Goal: Book appointment/travel/reservation

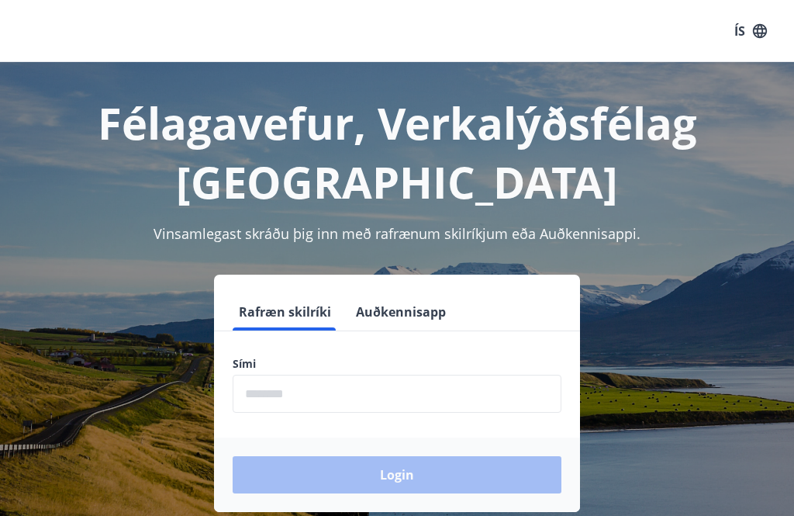
click at [355, 400] on input "phone" at bounding box center [397, 394] width 329 height 38
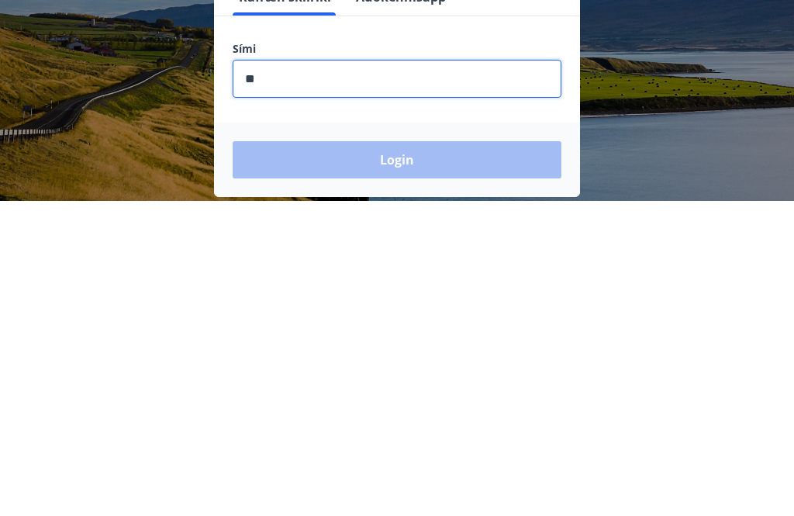
type input "********"
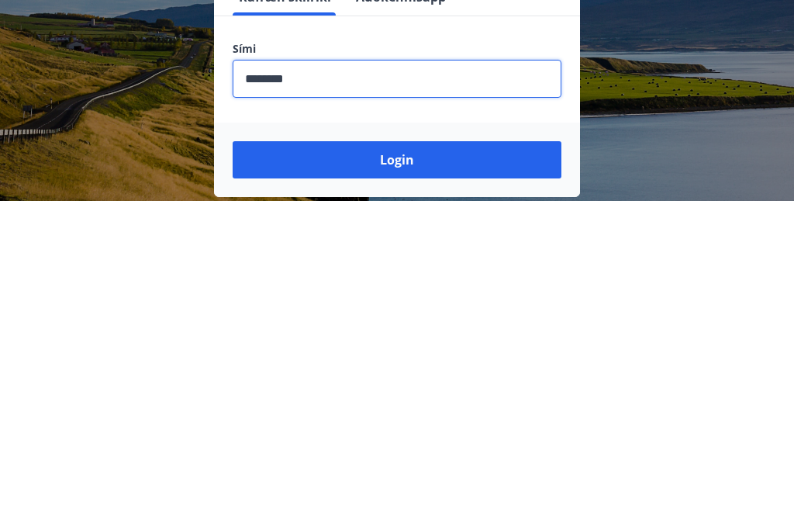
scroll to position [242, 0]
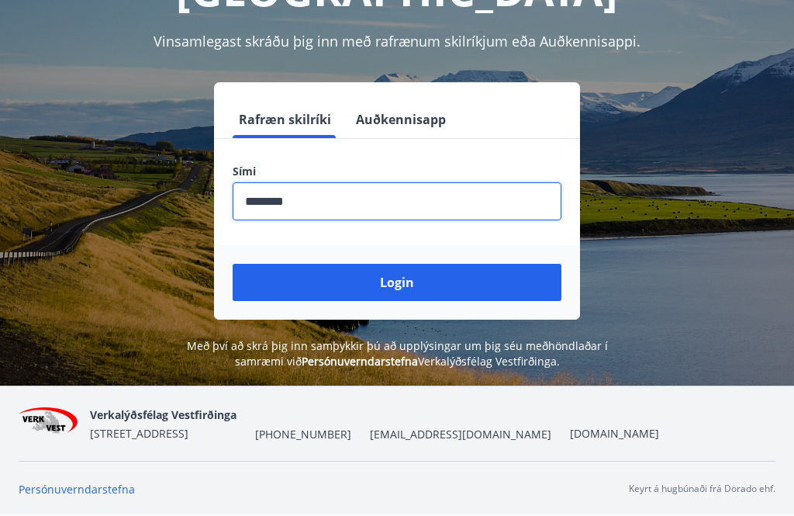
click at [499, 264] on button "Login" at bounding box center [397, 282] width 329 height 37
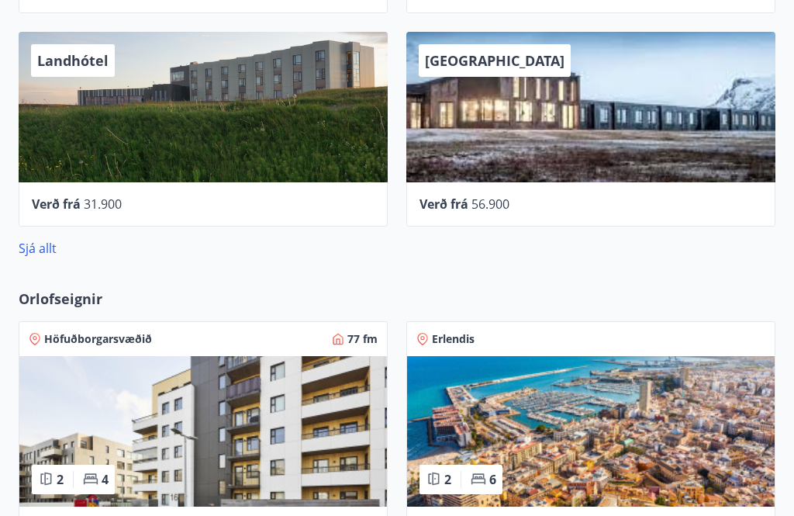
scroll to position [1025, 0]
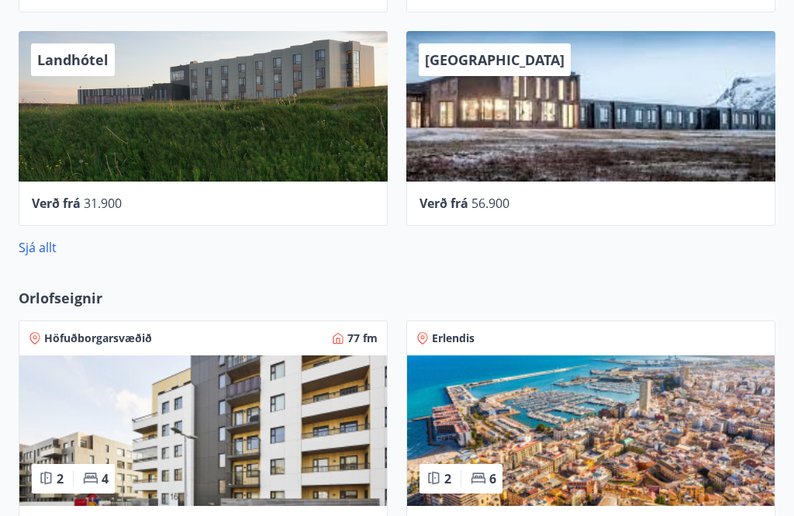
click at [636, 435] on img at bounding box center [591, 430] width 368 height 150
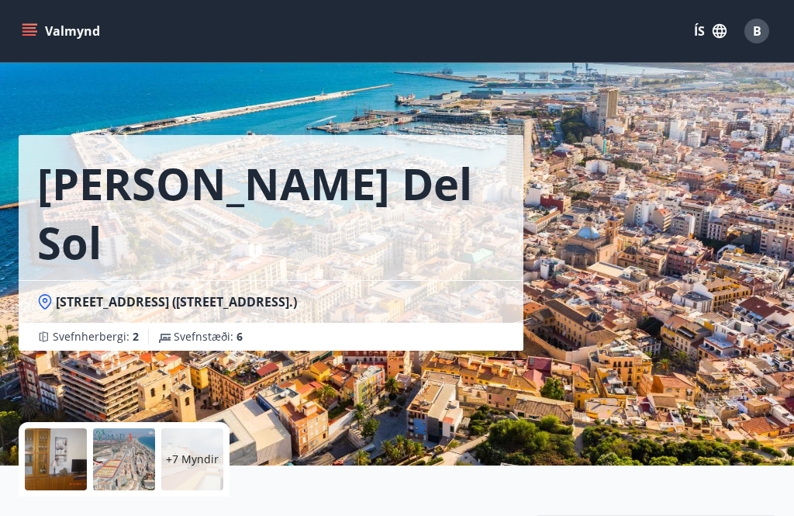
click at [31, 31] on icon "menu" at bounding box center [30, 31] width 17 height 2
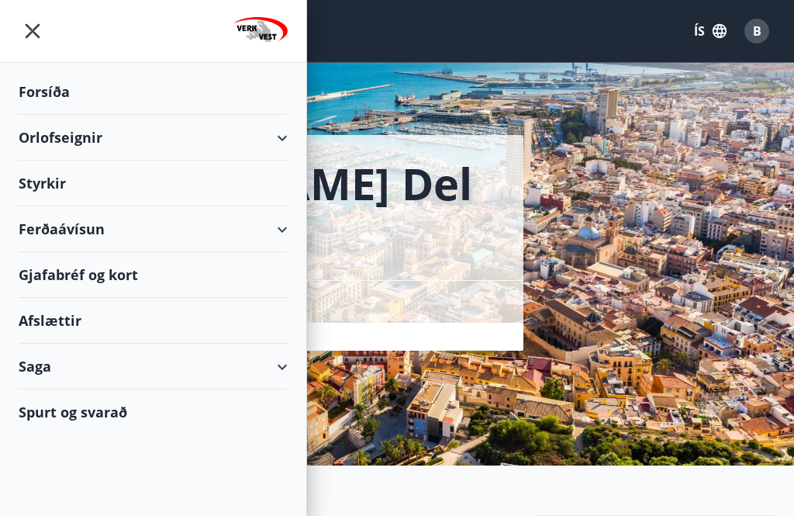
click at [283, 145] on div "Orlofseignir" at bounding box center [153, 138] width 269 height 46
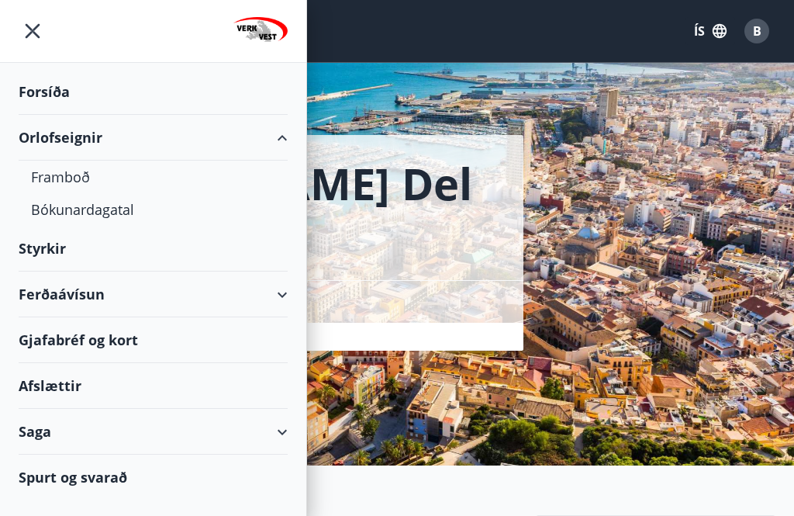
click at [41, 207] on div "Bókunardagatal" at bounding box center [153, 209] width 244 height 33
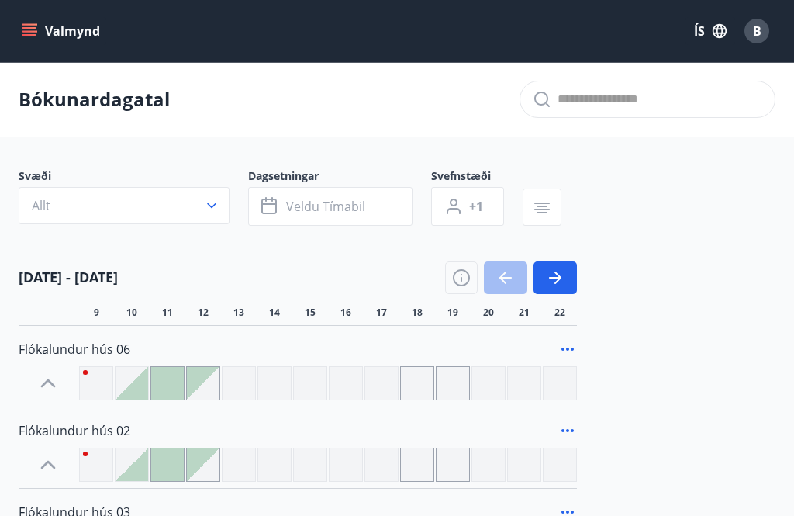
click at [559, 280] on icon "button" at bounding box center [557, 277] width 7 height 12
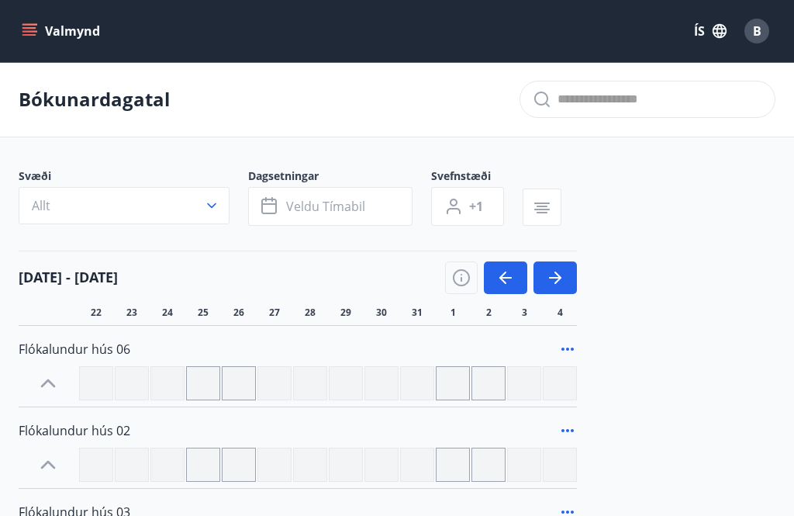
click at [565, 278] on button "button" at bounding box center [555, 277] width 43 height 33
click at [567, 278] on button "button" at bounding box center [555, 277] width 43 height 33
click at [564, 275] on icon "button" at bounding box center [555, 277] width 19 height 19
click at [568, 279] on button "button" at bounding box center [555, 277] width 43 height 33
click at [572, 278] on button "button" at bounding box center [555, 277] width 43 height 33
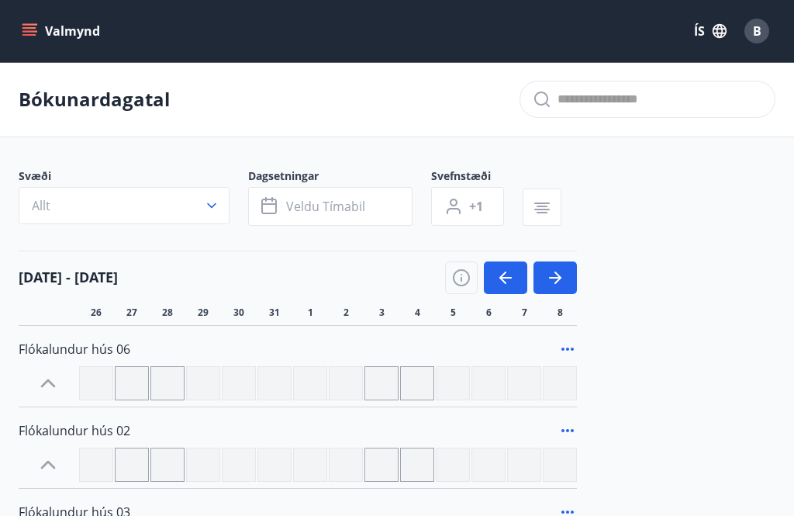
click at [564, 275] on icon "button" at bounding box center [555, 277] width 19 height 19
click at [218, 205] on icon "button" at bounding box center [212, 206] width 16 height 16
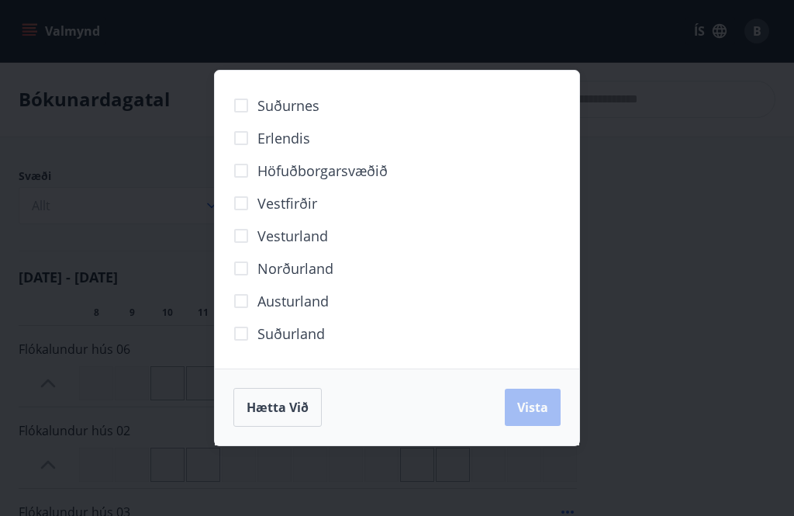
click at [295, 141] on span "Erlendis" at bounding box center [283, 138] width 53 height 20
click at [546, 416] on button "Vista" at bounding box center [533, 406] width 56 height 37
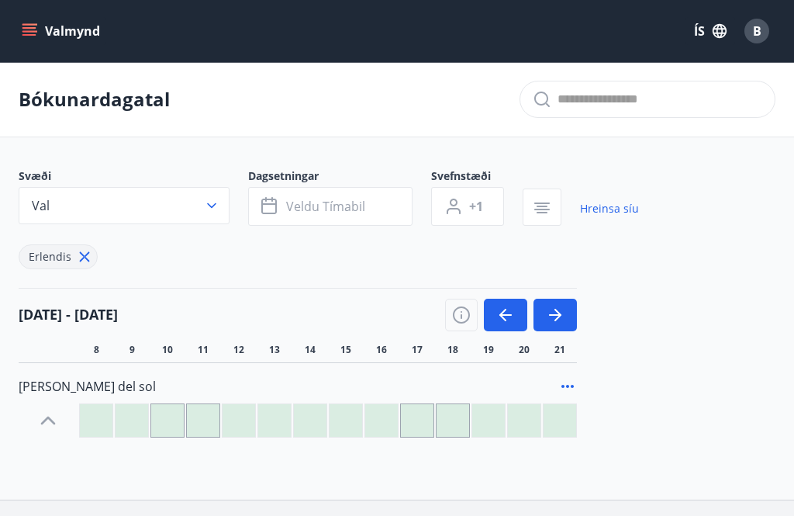
click at [563, 316] on icon "button" at bounding box center [555, 315] width 19 height 19
click at [567, 318] on button "button" at bounding box center [555, 315] width 43 height 33
click at [561, 318] on icon "button" at bounding box center [555, 315] width 19 height 19
click at [565, 319] on button "button" at bounding box center [555, 315] width 43 height 33
click at [561, 314] on icon "button" at bounding box center [557, 315] width 7 height 12
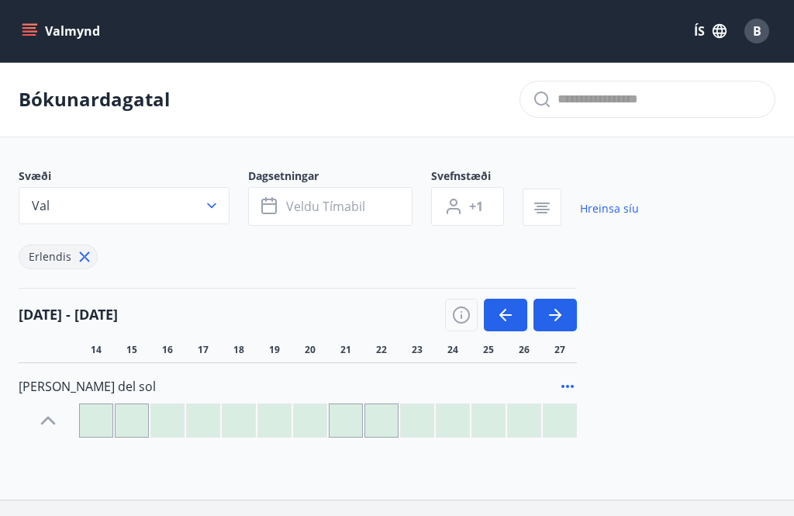
click at [563, 318] on icon "button" at bounding box center [555, 315] width 19 height 19
click at [563, 319] on icon "button" at bounding box center [555, 315] width 19 height 19
click at [562, 312] on icon "button" at bounding box center [555, 315] width 19 height 19
click at [562, 311] on icon "button" at bounding box center [555, 315] width 19 height 19
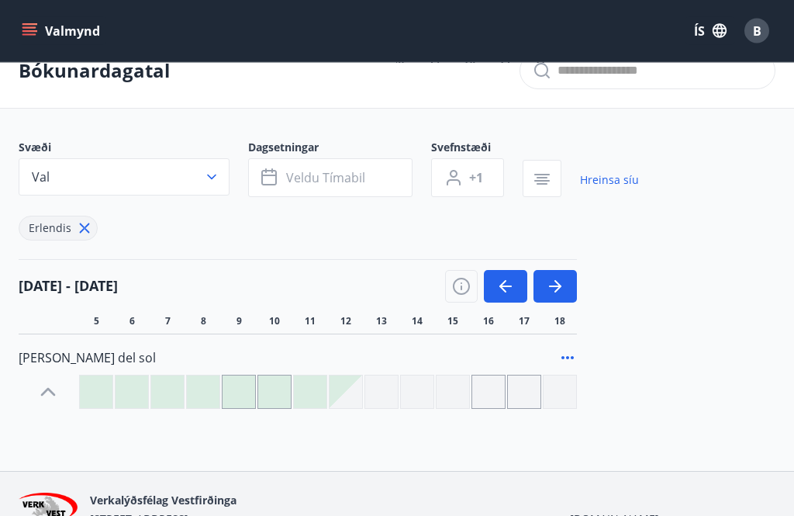
scroll to position [64, 0]
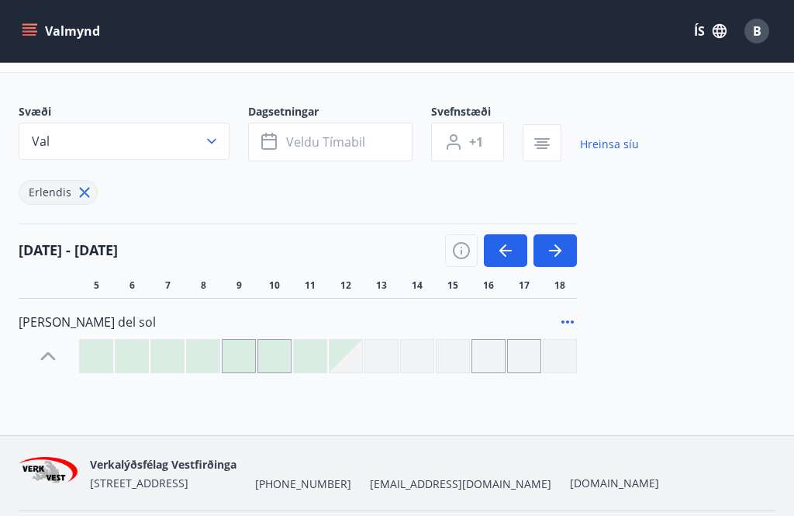
click at [344, 146] on span "Veldu tímabil" at bounding box center [325, 141] width 79 height 17
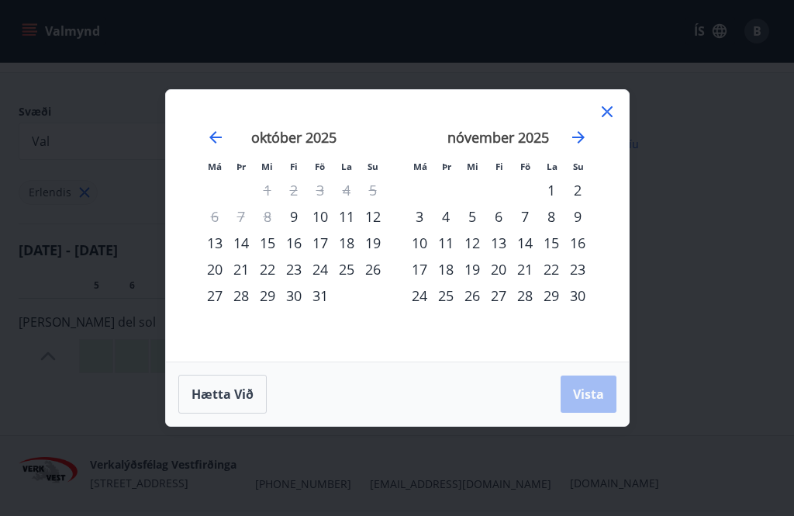
click at [585, 147] on icon "Move forward to switch to the next month." at bounding box center [578, 137] width 19 height 19
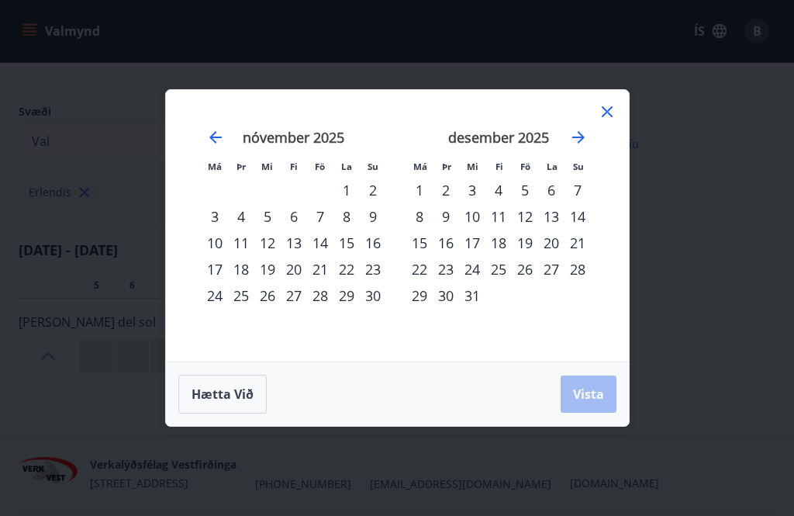
click at [585, 147] on icon "Move forward to switch to the next month." at bounding box center [578, 137] width 19 height 19
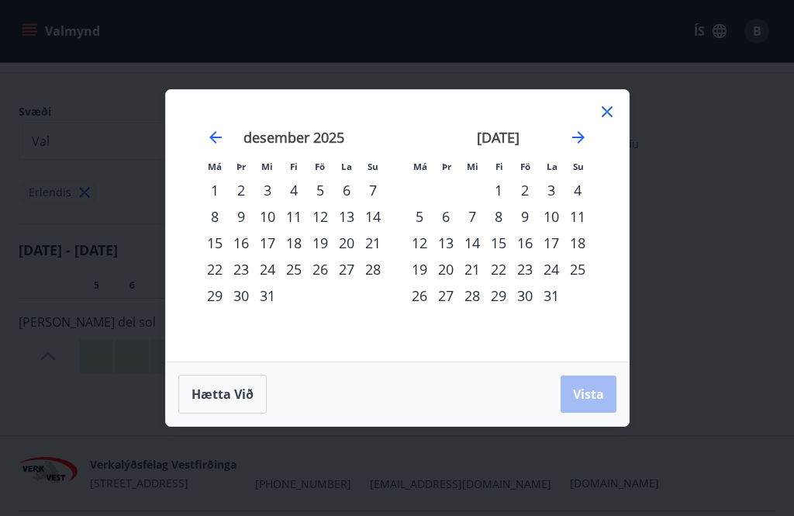
click at [587, 147] on icon "Move forward to switch to the next month." at bounding box center [578, 137] width 19 height 19
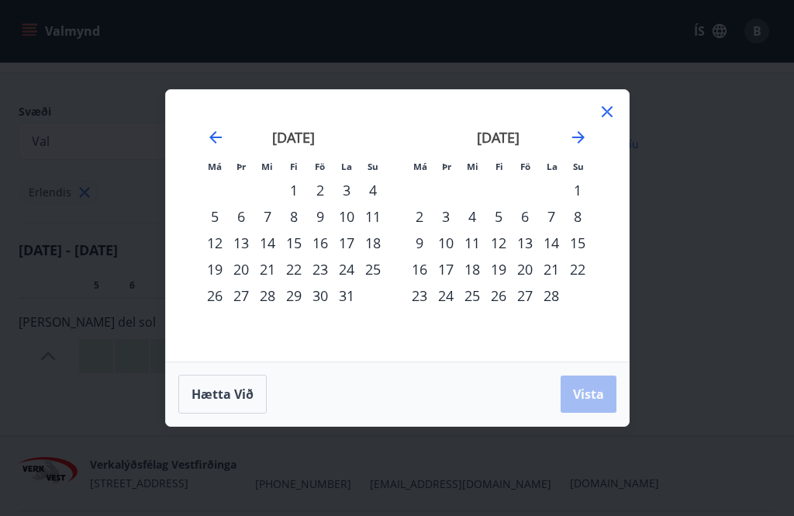
click at [587, 147] on icon "Move forward to switch to the next month." at bounding box center [578, 137] width 19 height 19
click at [586, 147] on icon "Move forward to switch to the next month." at bounding box center [578, 137] width 19 height 19
click at [476, 203] on div "1" at bounding box center [472, 190] width 26 height 26
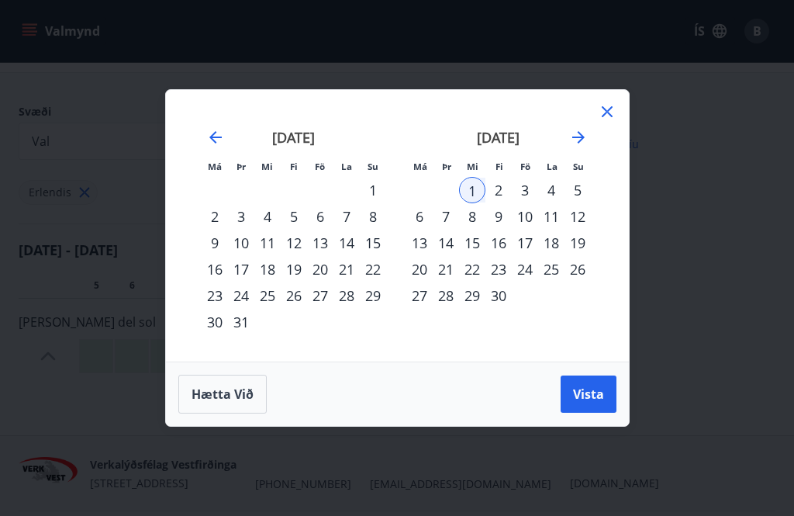
click at [599, 402] on span "Vista" at bounding box center [588, 393] width 31 height 17
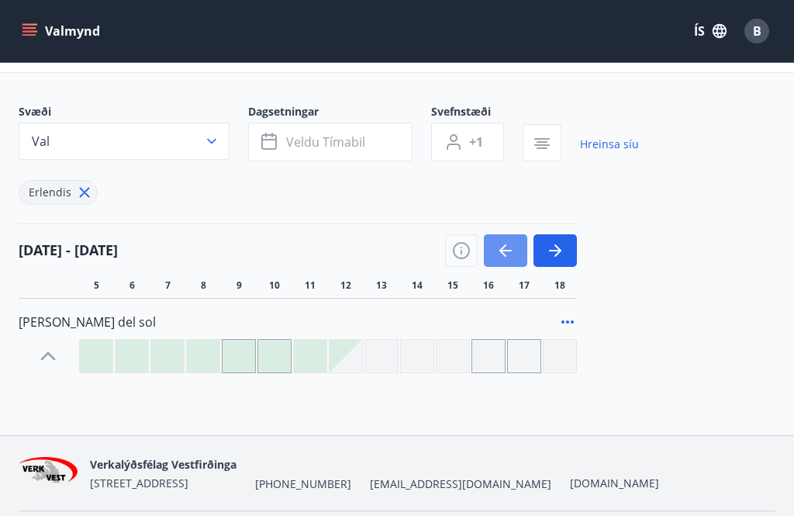
click at [505, 253] on icon "button" at bounding box center [505, 250] width 19 height 19
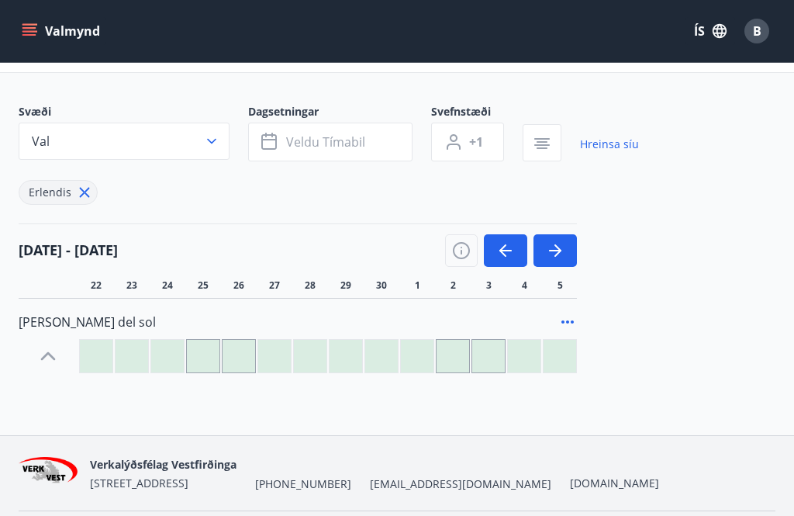
click at [508, 253] on icon "button" at bounding box center [505, 250] width 19 height 19
click at [512, 254] on icon "button" at bounding box center [505, 250] width 19 height 19
click at [514, 257] on icon "button" at bounding box center [505, 250] width 19 height 19
click at [512, 263] on button "button" at bounding box center [505, 250] width 43 height 33
click at [517, 264] on button "button" at bounding box center [505, 250] width 43 height 33
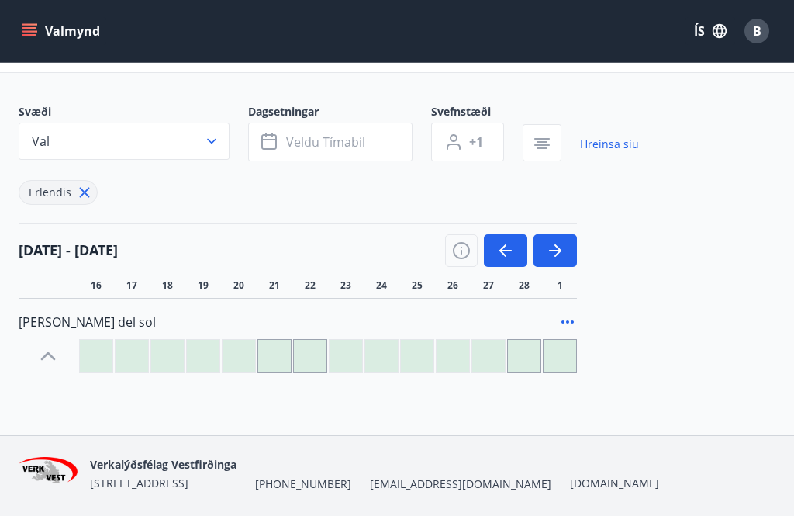
click at [767, 38] on div "B" at bounding box center [756, 31] width 25 height 25
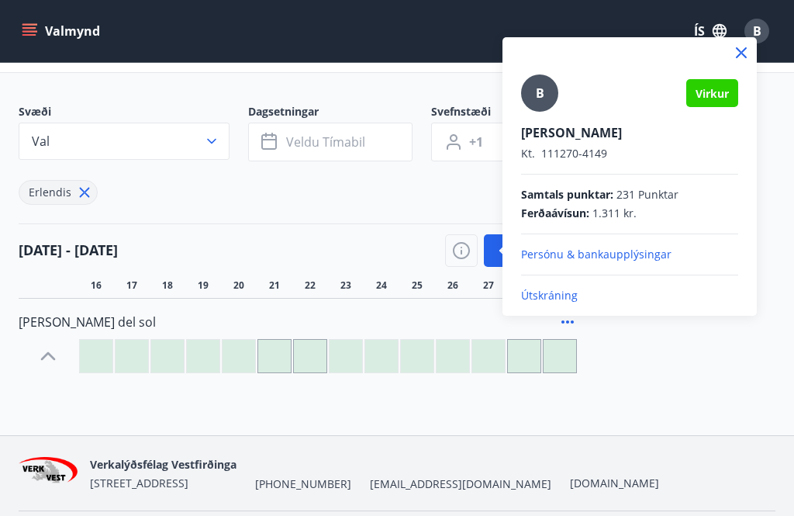
click at [750, 50] on icon at bounding box center [741, 52] width 19 height 19
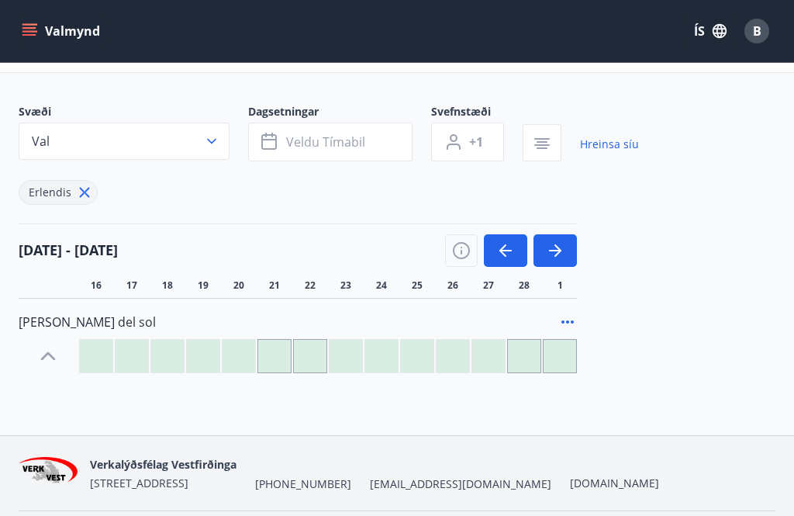
click at [462, 247] on icon "button" at bounding box center [462, 248] width 2 height 2
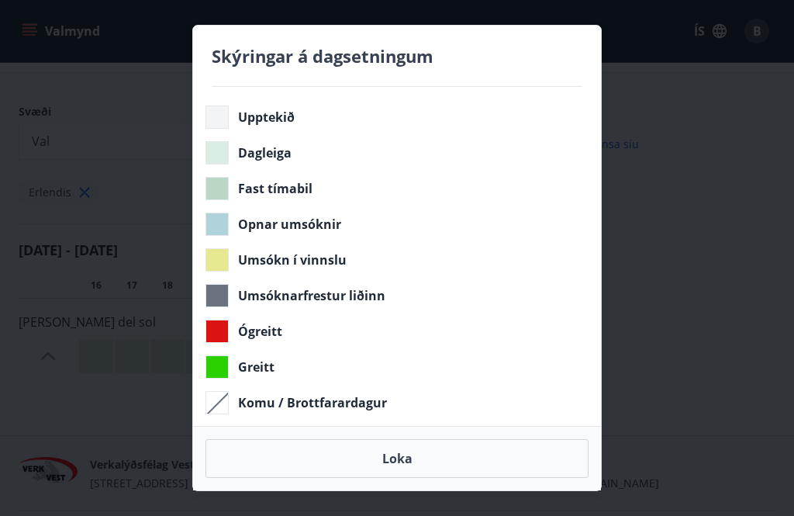
click at [442, 478] on button "Loka" at bounding box center [396, 458] width 383 height 39
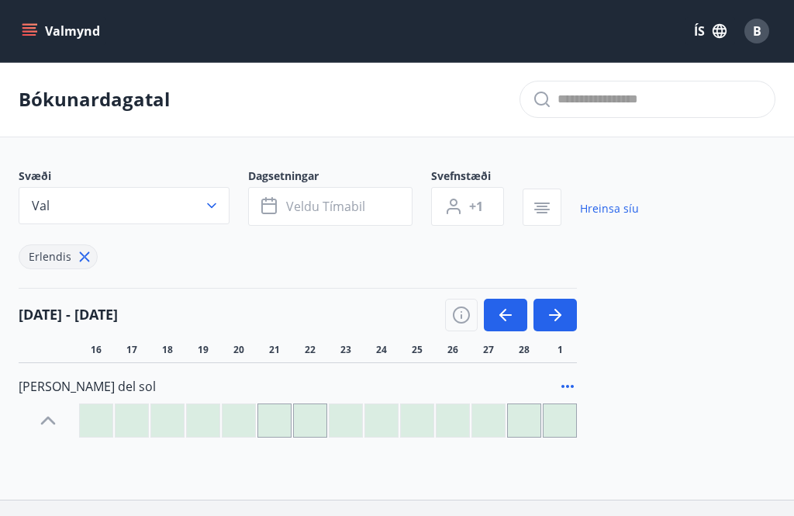
click at [365, 209] on button "Veldu tímabil" at bounding box center [330, 206] width 164 height 39
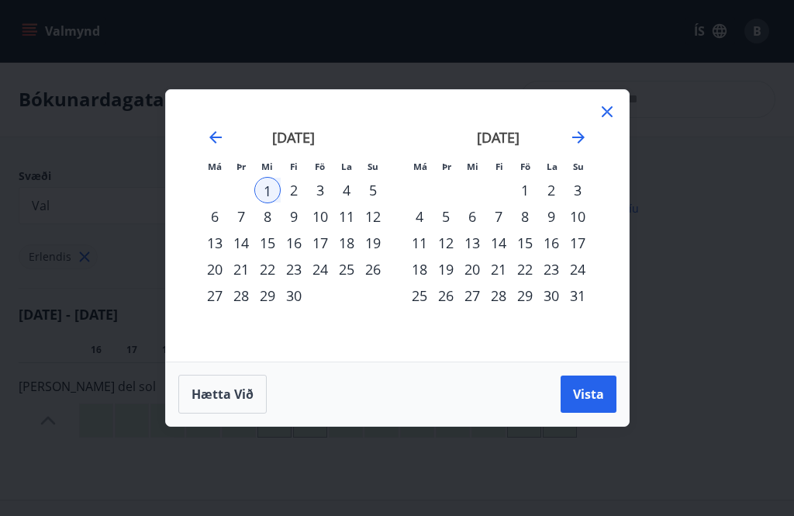
click at [585, 142] on icon "Move forward to switch to the next month." at bounding box center [578, 137] width 19 height 19
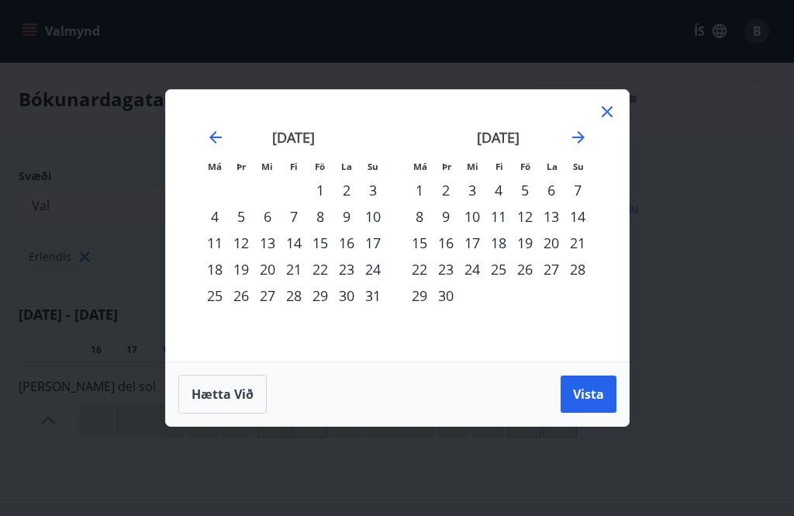
click at [587, 140] on icon "Move forward to switch to the next month." at bounding box center [578, 137] width 19 height 19
click at [585, 136] on icon "Move forward to switch to the next month." at bounding box center [578, 137] width 19 height 19
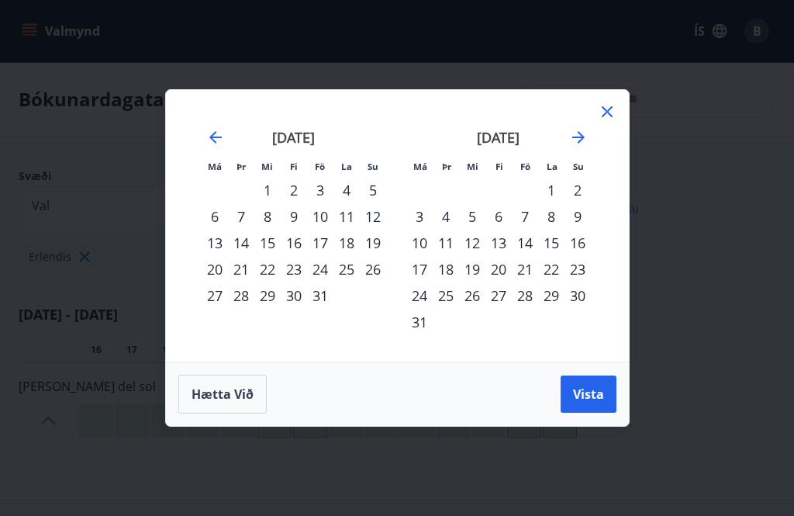
click at [584, 144] on icon "Move forward to switch to the next month." at bounding box center [578, 137] width 19 height 19
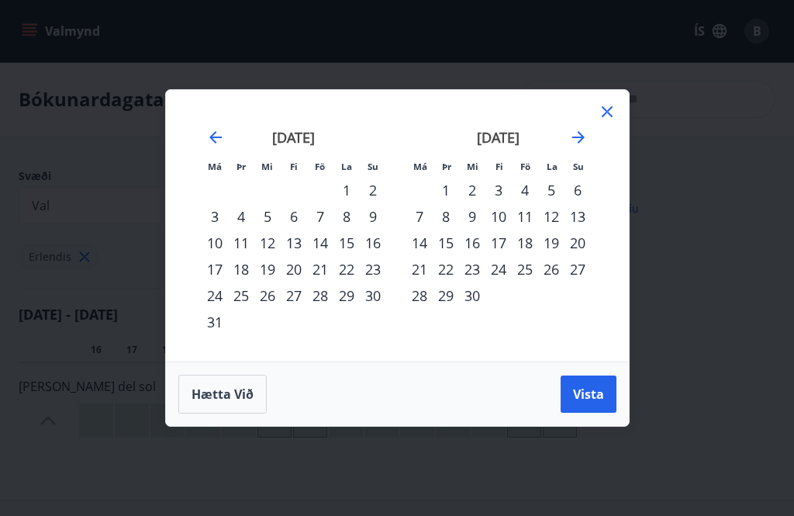
click at [587, 141] on icon "Move forward to switch to the next month." at bounding box center [578, 137] width 19 height 19
click at [501, 192] on div "1" at bounding box center [498, 190] width 26 height 26
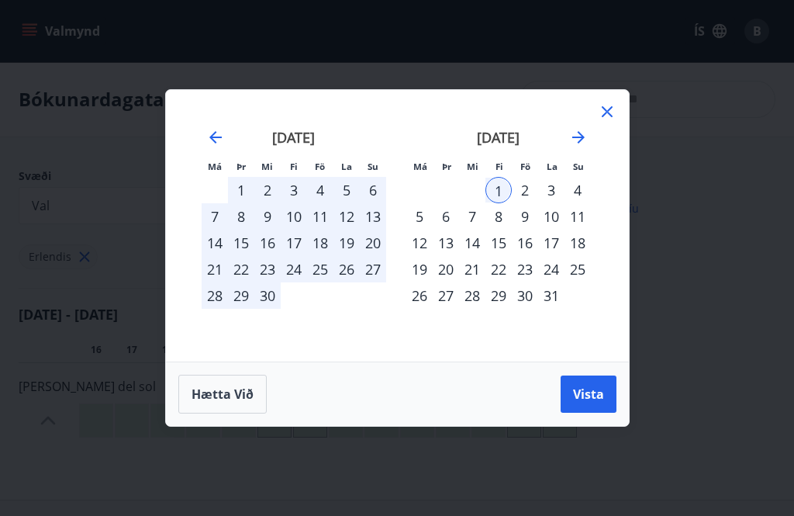
click at [561, 290] on div "31" at bounding box center [551, 295] width 26 height 26
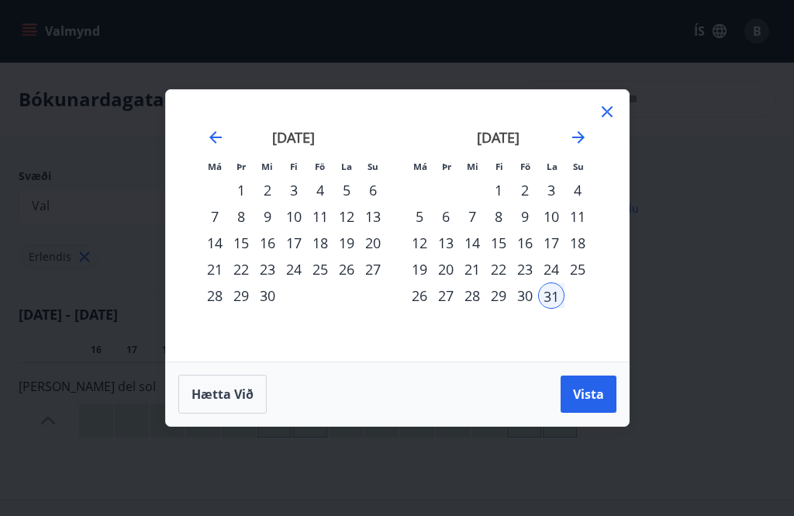
click at [504, 195] on div "1" at bounding box center [498, 190] width 26 height 26
click at [561, 290] on div "31" at bounding box center [551, 295] width 26 height 26
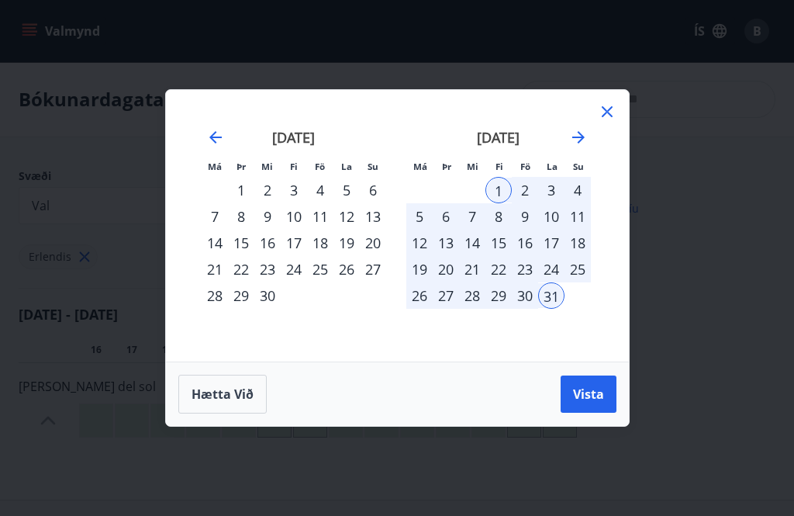
click at [606, 389] on button "Vista" at bounding box center [589, 393] width 56 height 37
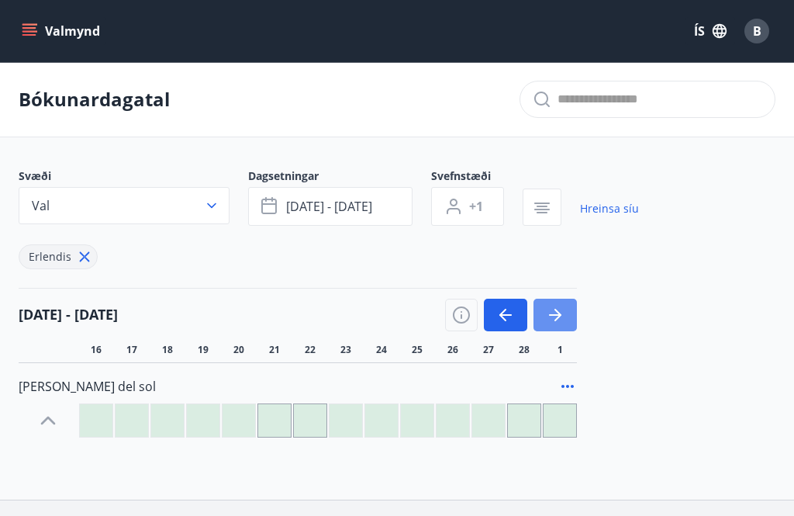
click at [561, 316] on icon "button" at bounding box center [555, 315] width 19 height 19
click at [559, 319] on icon "button" at bounding box center [555, 315] width 19 height 19
click at [567, 320] on button "button" at bounding box center [555, 315] width 43 height 33
click at [568, 319] on button "button" at bounding box center [555, 315] width 43 height 33
click at [563, 317] on icon "button" at bounding box center [555, 315] width 19 height 19
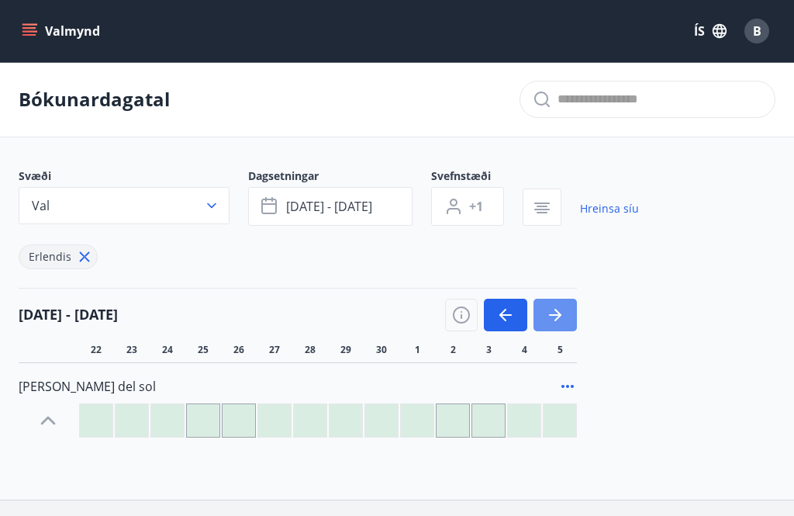
click at [563, 317] on icon "button" at bounding box center [555, 315] width 19 height 19
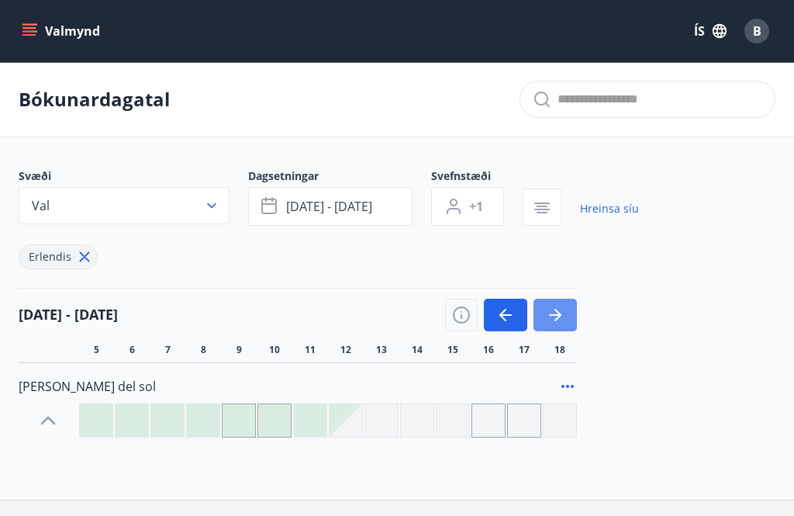
click at [561, 318] on icon "button" at bounding box center [555, 315] width 19 height 19
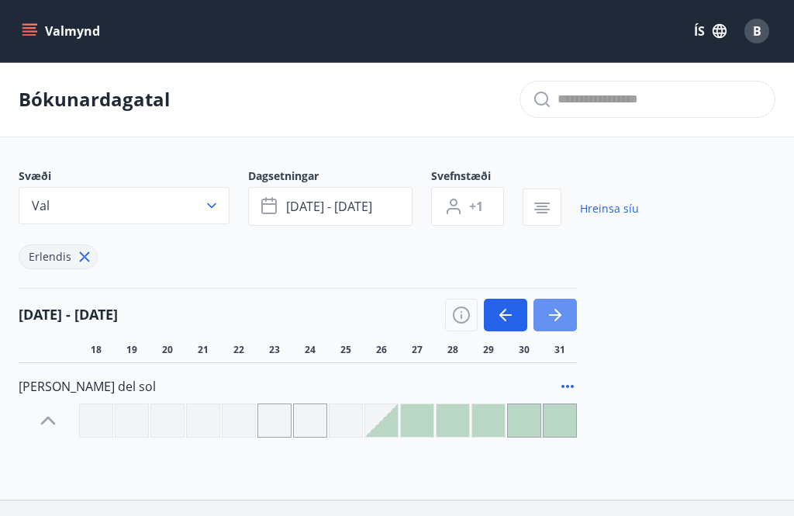
click at [568, 323] on button "button" at bounding box center [555, 315] width 43 height 33
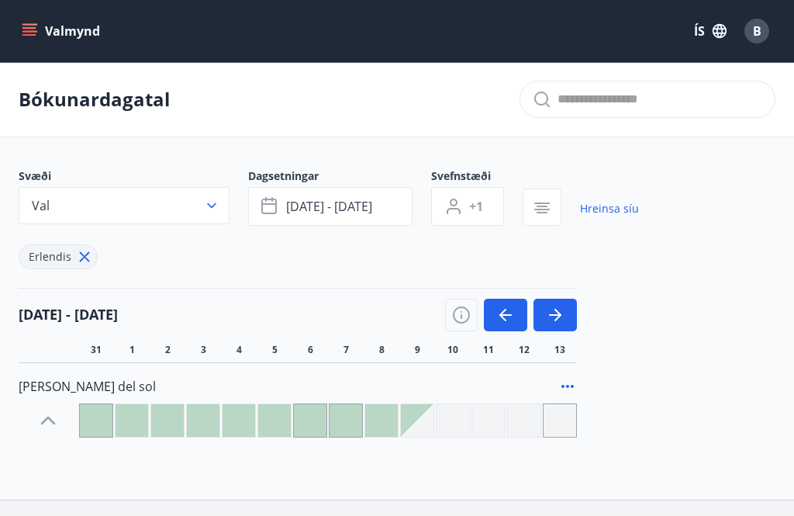
click at [564, 319] on icon "button" at bounding box center [555, 315] width 19 height 19
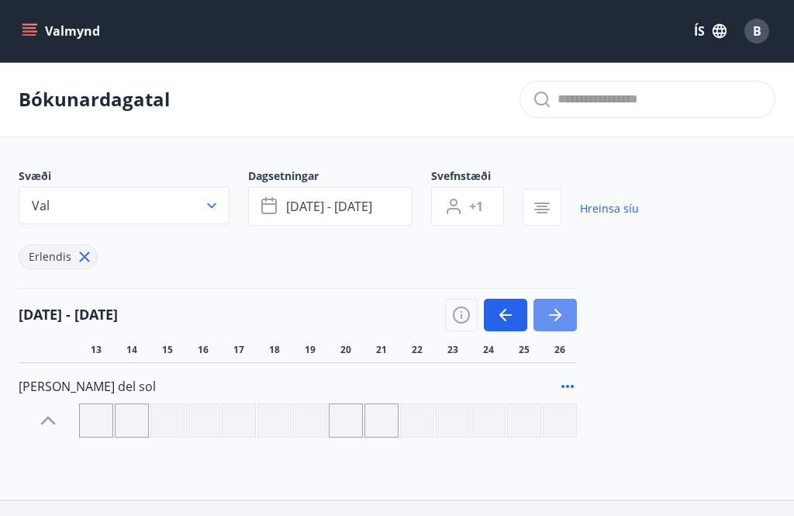
click at [562, 321] on icon "button" at bounding box center [555, 315] width 19 height 19
click at [561, 320] on icon "button" at bounding box center [555, 315] width 19 height 19
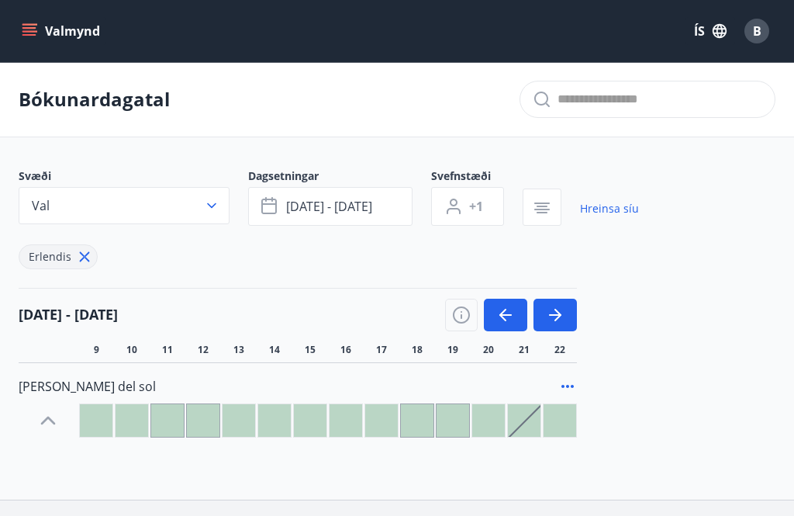
click at [560, 323] on icon "button" at bounding box center [555, 315] width 19 height 19
click at [566, 322] on button "button" at bounding box center [555, 315] width 43 height 33
click at [565, 321] on button "button" at bounding box center [555, 315] width 43 height 33
click at [561, 316] on icon "button" at bounding box center [557, 315] width 7 height 12
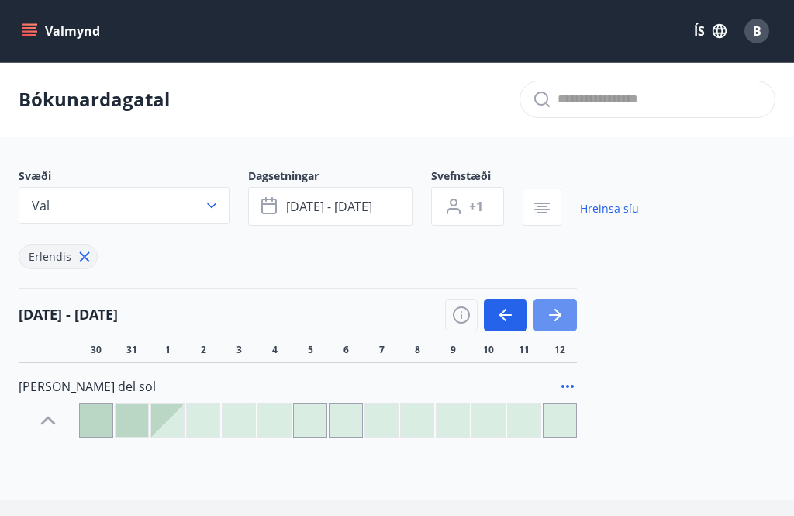
scroll to position [72, 0]
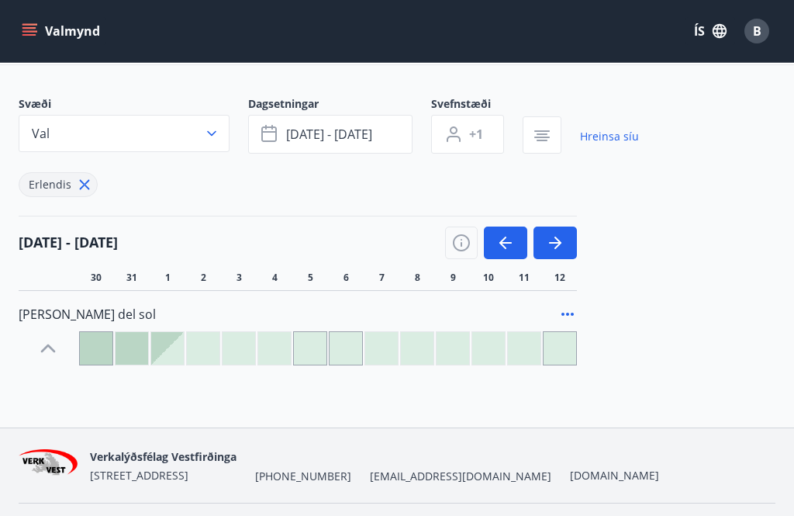
click at [558, 243] on icon "button" at bounding box center [555, 243] width 12 height 2
click at [558, 247] on icon "button" at bounding box center [557, 243] width 7 height 12
click at [565, 245] on button "button" at bounding box center [555, 242] width 43 height 33
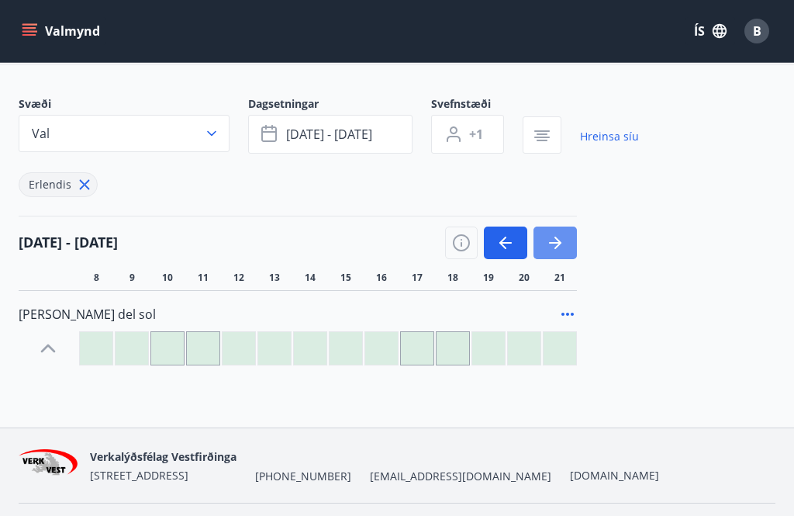
click at [559, 239] on icon "button" at bounding box center [555, 242] width 19 height 19
click at [557, 246] on icon "button" at bounding box center [557, 243] width 7 height 12
click at [557, 245] on icon "button" at bounding box center [555, 242] width 19 height 19
click at [563, 251] on icon "button" at bounding box center [555, 242] width 19 height 19
click at [565, 242] on button "button" at bounding box center [555, 242] width 43 height 33
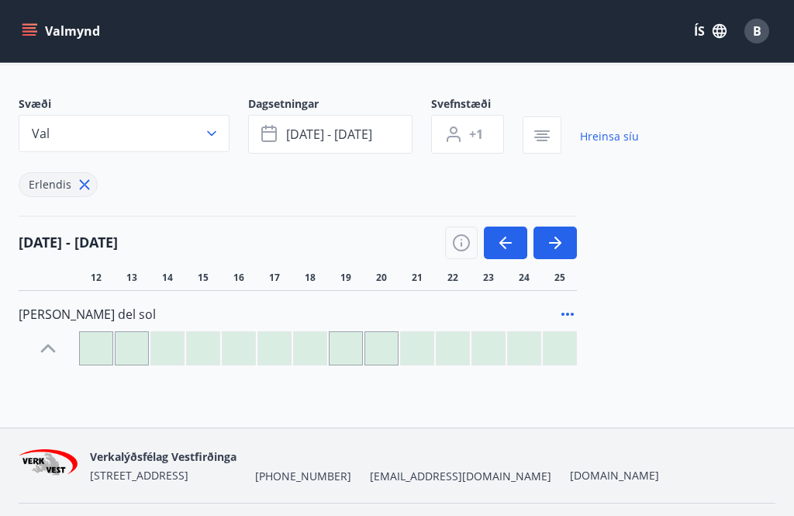
click at [561, 247] on icon "button" at bounding box center [555, 242] width 19 height 19
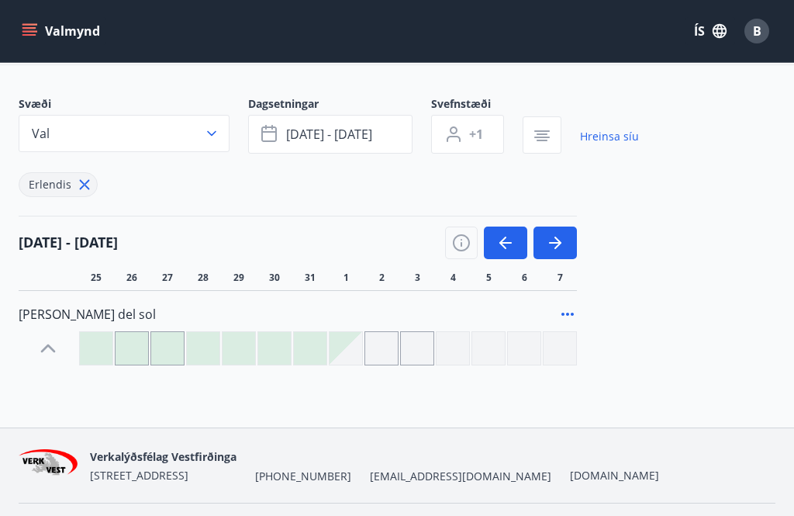
click at [762, 35] on div "B" at bounding box center [756, 31] width 25 height 25
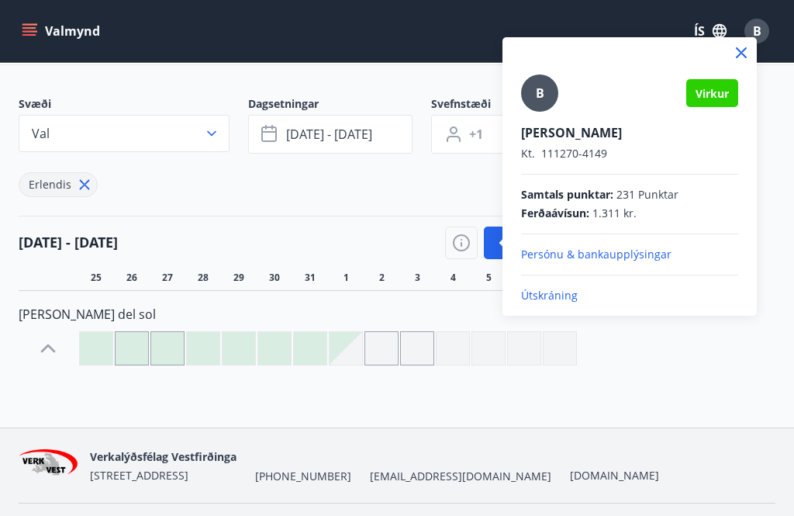
click at [577, 300] on p "Útskráning" at bounding box center [629, 296] width 217 height 16
